Goal: Information Seeking & Learning: Find specific fact

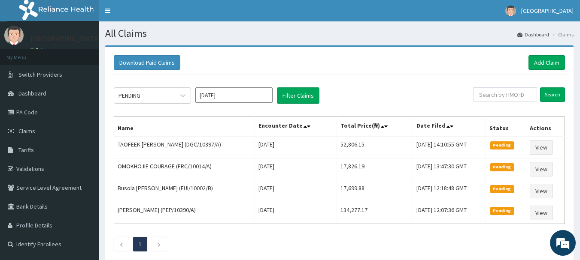
click at [182, 97] on icon at bounding box center [182, 96] width 5 height 3
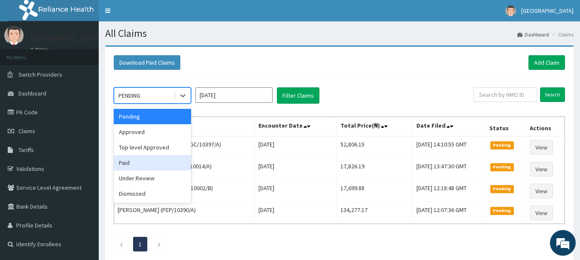
click at [141, 160] on div "Paid" at bounding box center [152, 162] width 77 height 15
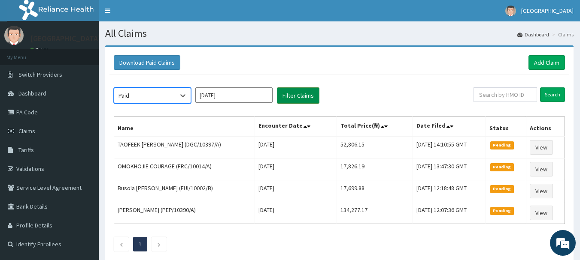
click at [287, 99] on button "Filter Claims" at bounding box center [298, 96] width 42 height 16
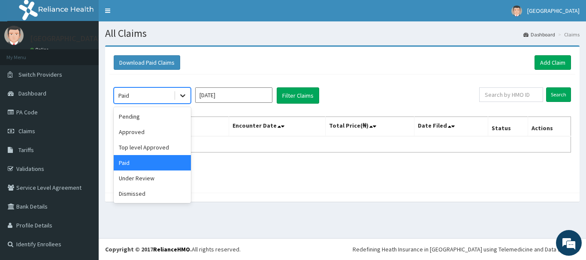
click at [184, 97] on icon at bounding box center [182, 96] width 5 height 3
click at [154, 153] on div "Top level Approved" at bounding box center [152, 147] width 77 height 15
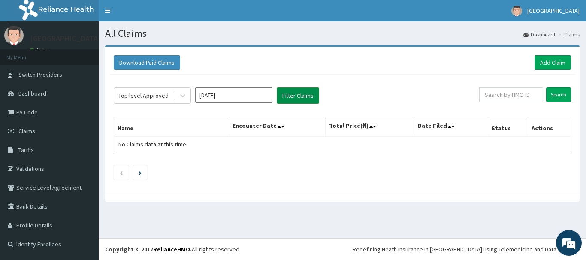
click at [293, 93] on button "Filter Claims" at bounding box center [298, 96] width 42 height 16
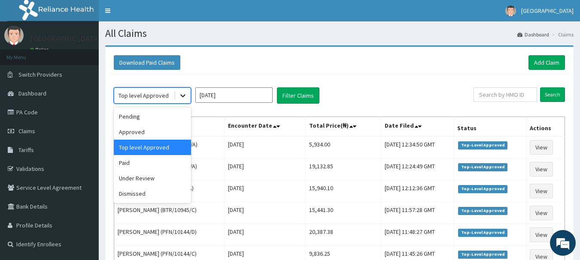
click at [181, 99] on icon at bounding box center [182, 95] width 9 height 9
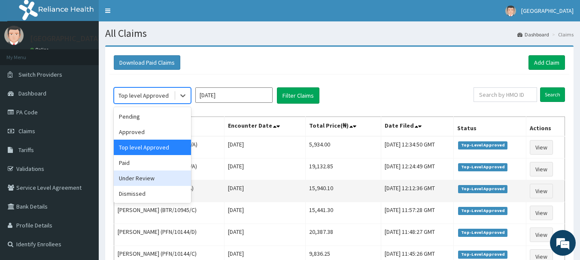
click at [141, 182] on div "Under Review" at bounding box center [152, 178] width 77 height 15
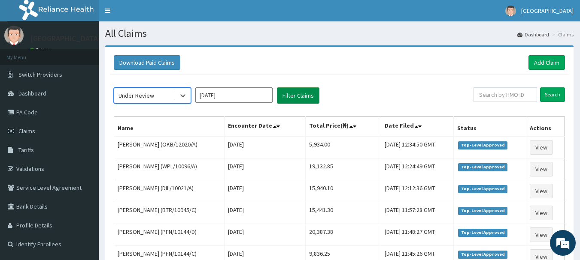
click at [296, 101] on button "Filter Claims" at bounding box center [298, 96] width 42 height 16
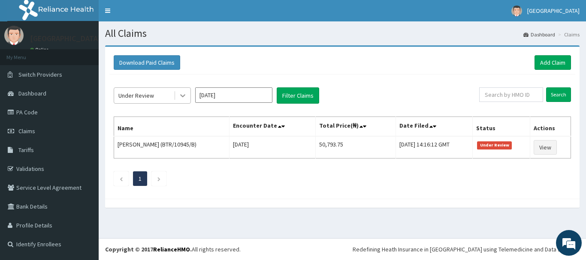
click at [186, 97] on icon at bounding box center [182, 95] width 9 height 9
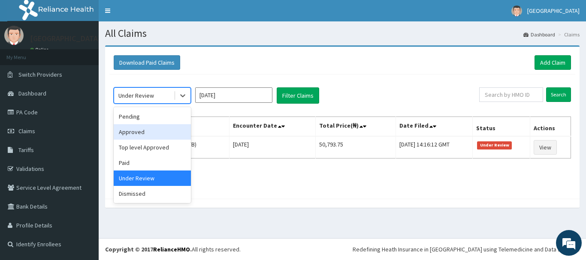
click at [156, 138] on div "Approved" at bounding box center [152, 131] width 77 height 15
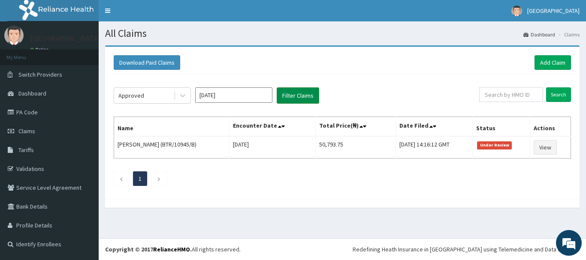
click at [302, 96] on button "Filter Claims" at bounding box center [298, 96] width 42 height 16
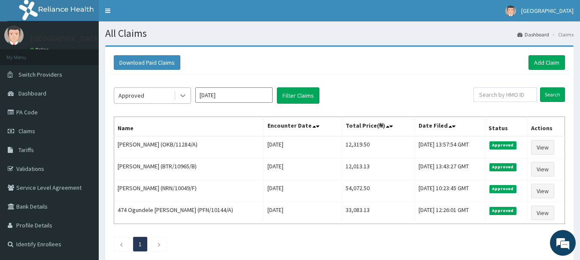
click at [184, 94] on icon at bounding box center [182, 95] width 9 height 9
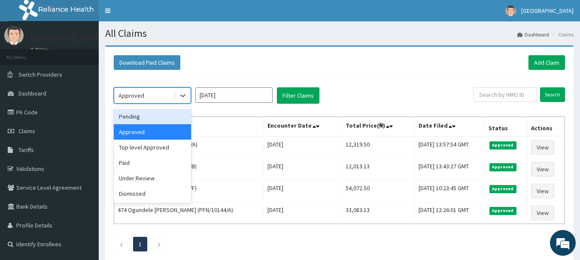
click at [140, 119] on div "Pending" at bounding box center [152, 116] width 77 height 15
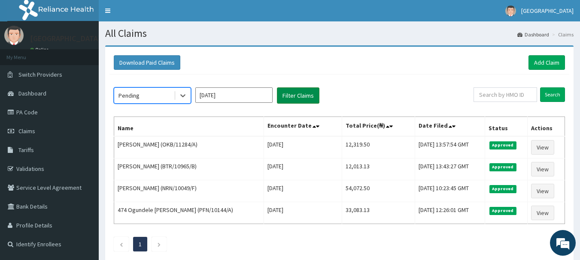
click at [297, 98] on button "Filter Claims" at bounding box center [298, 96] width 42 height 16
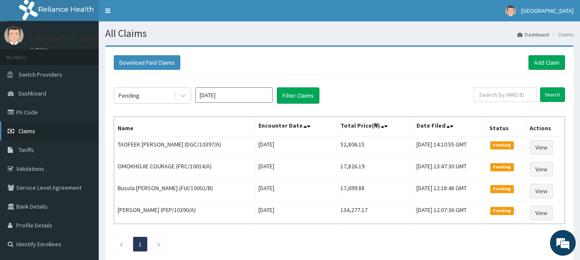
click at [39, 130] on link "Claims" at bounding box center [49, 131] width 99 height 19
click at [22, 146] on link "Tariffs" at bounding box center [49, 150] width 99 height 19
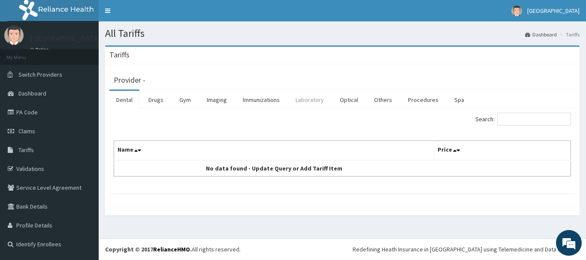
click at [308, 103] on link "Laboratory" at bounding box center [310, 100] width 42 height 18
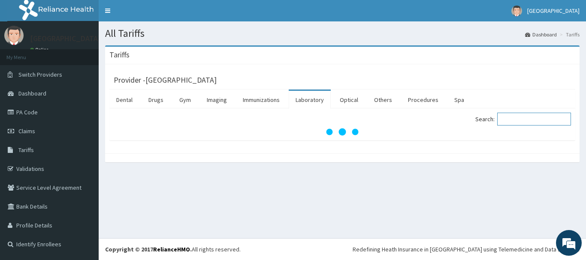
click at [519, 121] on input "Search:" at bounding box center [534, 119] width 74 height 13
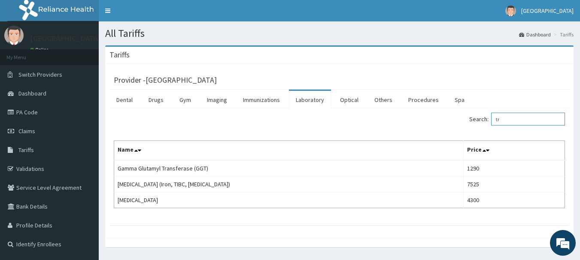
type input "t"
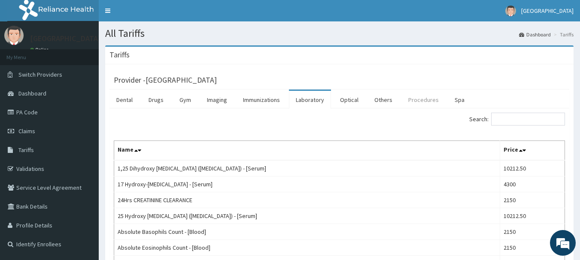
click at [419, 97] on link "Procedures" at bounding box center [423, 100] width 44 height 18
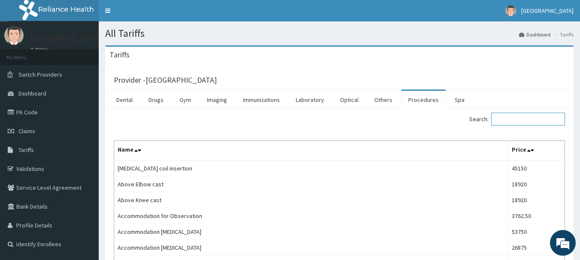
click at [518, 121] on input "Search:" at bounding box center [528, 119] width 74 height 13
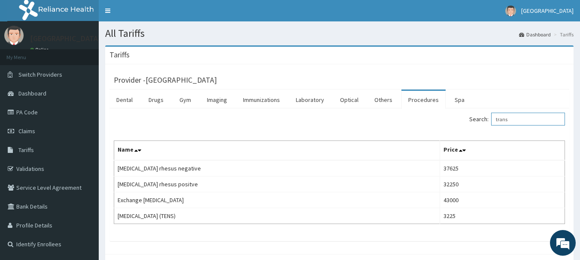
type input "trans"
drag, startPoint x: 524, startPoint y: 122, endPoint x: 501, endPoint y: 121, distance: 23.6
click at [501, 121] on input "trans" at bounding box center [528, 119] width 74 height 13
click at [453, 97] on link "Spa" at bounding box center [459, 100] width 24 height 18
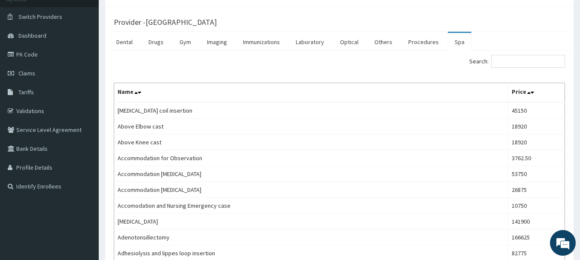
scroll to position [43, 0]
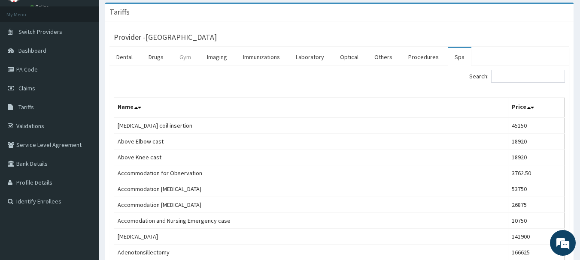
click at [186, 57] on link "Gym" at bounding box center [184, 57] width 25 height 18
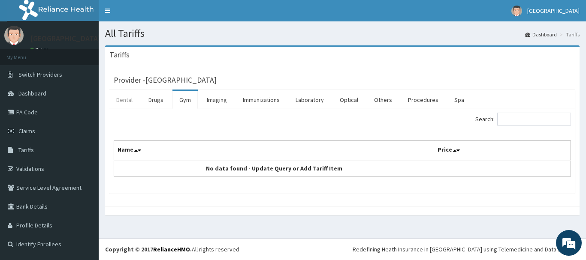
drag, startPoint x: 125, startPoint y: 100, endPoint x: 126, endPoint y: 96, distance: 4.9
click at [125, 100] on link "Dental" at bounding box center [124, 100] width 30 height 18
click at [350, 103] on link "Optical" at bounding box center [349, 100] width 32 height 18
click at [384, 102] on link "Others" at bounding box center [383, 100] width 32 height 18
click at [151, 100] on link "Drugs" at bounding box center [156, 100] width 29 height 18
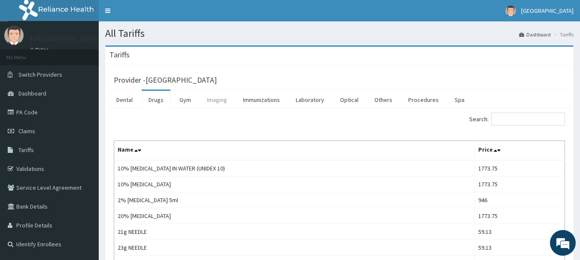
click at [223, 100] on link "Imaging" at bounding box center [217, 100] width 34 height 18
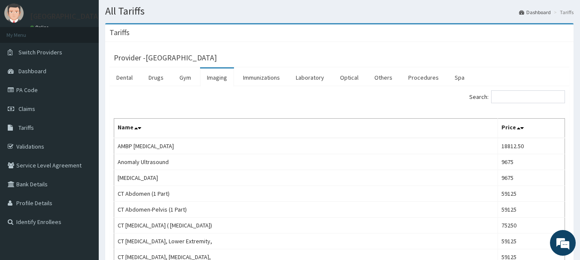
scroll to position [43, 0]
